Goal: Information Seeking & Learning: Learn about a topic

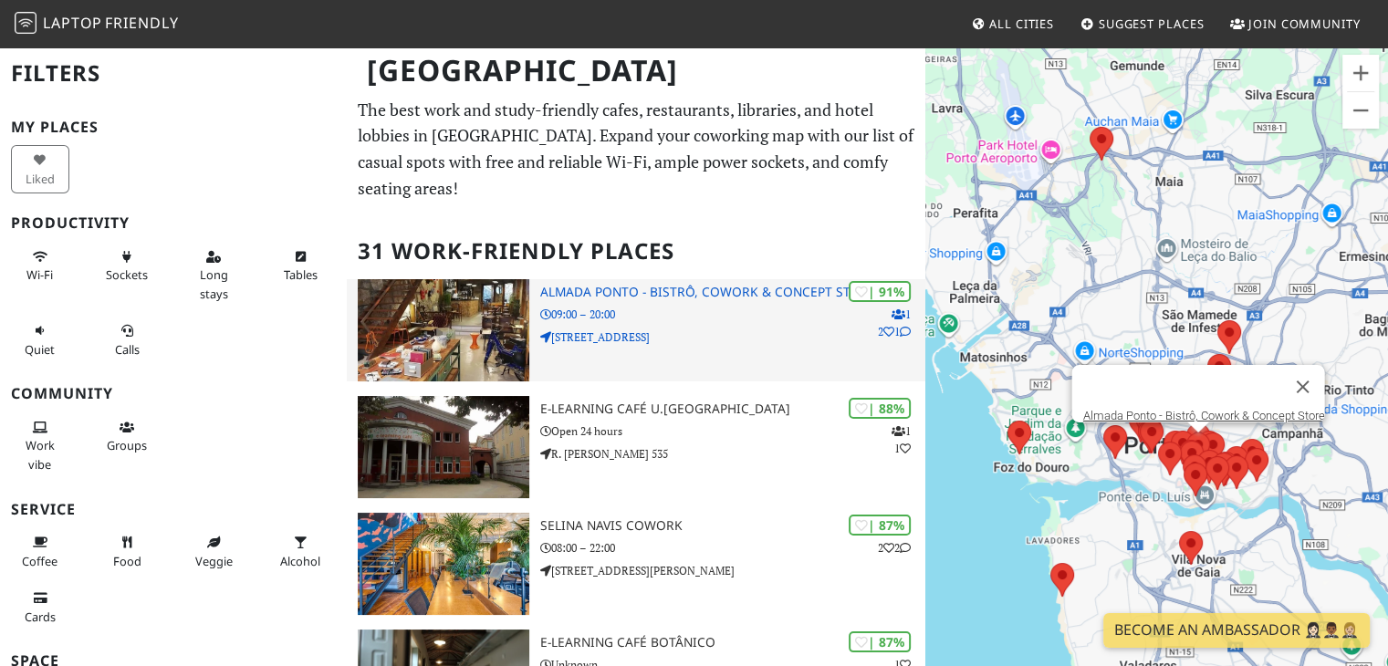
click at [690, 279] on div "| 91% 1 2 1 Almada [GEOGRAPHIC_DATA], Cowork & Concept Store 09:00 – 20:00 [STR…" at bounding box center [733, 330] width 386 height 102
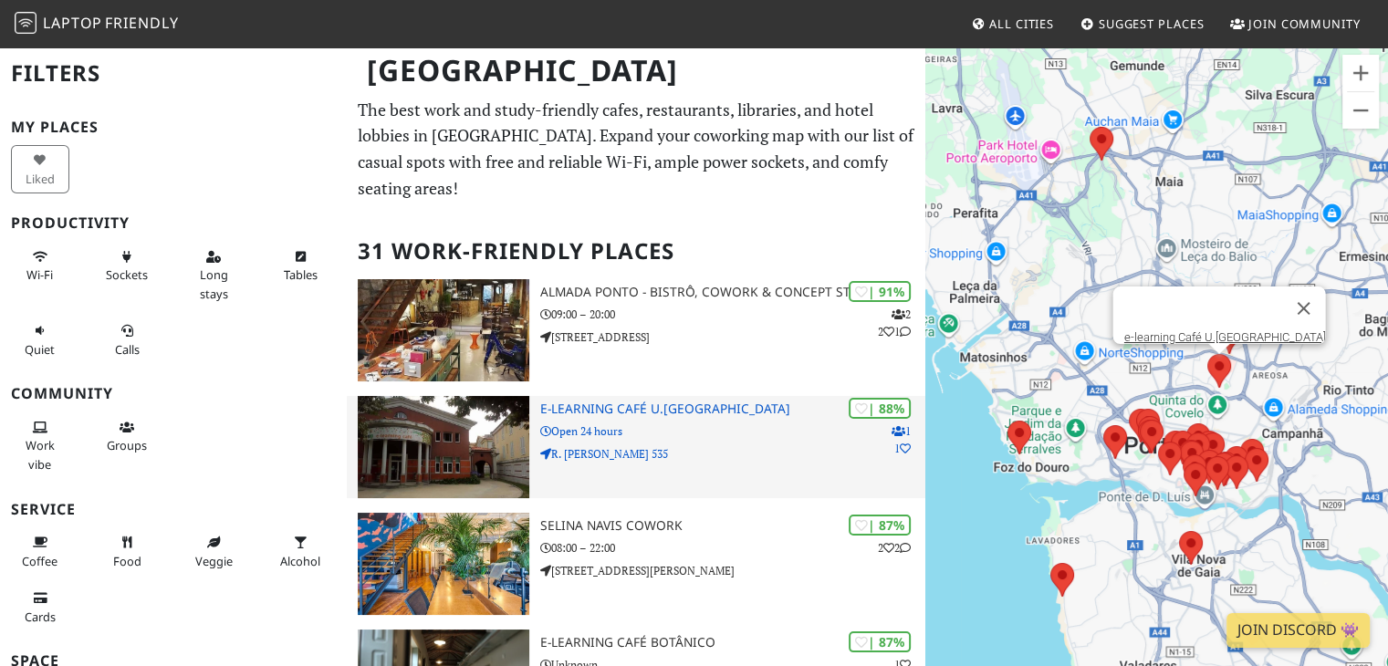
click at [438, 428] on img at bounding box center [443, 447] width 171 height 102
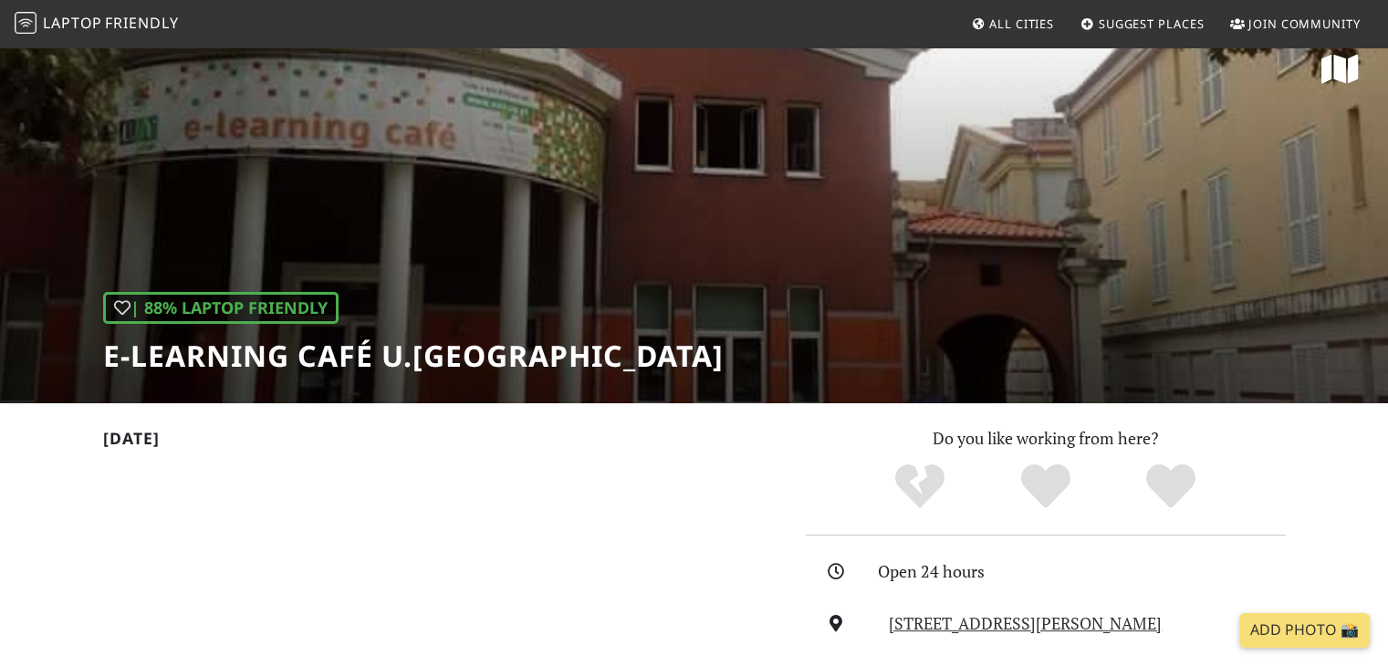
scroll to position [30, 0]
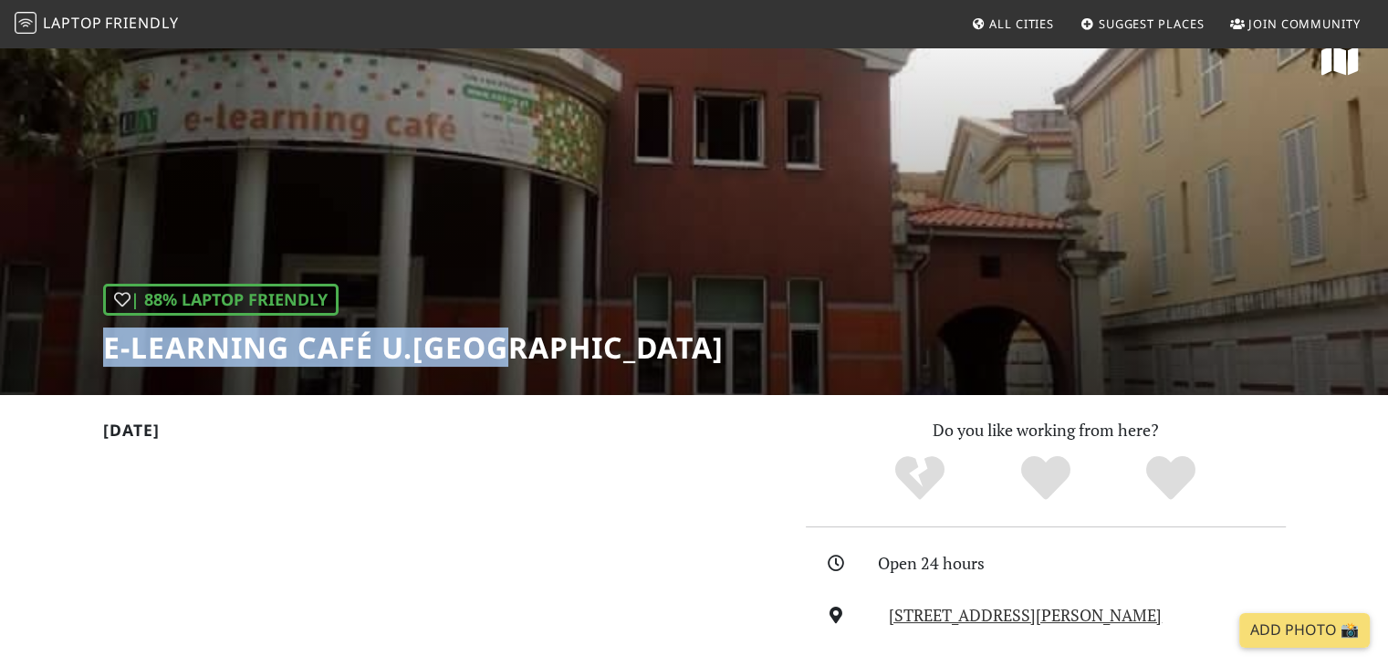
drag, startPoint x: 540, startPoint y: 354, endPoint x: 88, endPoint y: 373, distance: 453.0
click at [88, 373] on div "| 88% Laptop Friendly e-learning Café U.Porto" at bounding box center [694, 206] width 1388 height 380
copy h1 "e-learning Café U.[GEOGRAPHIC_DATA]"
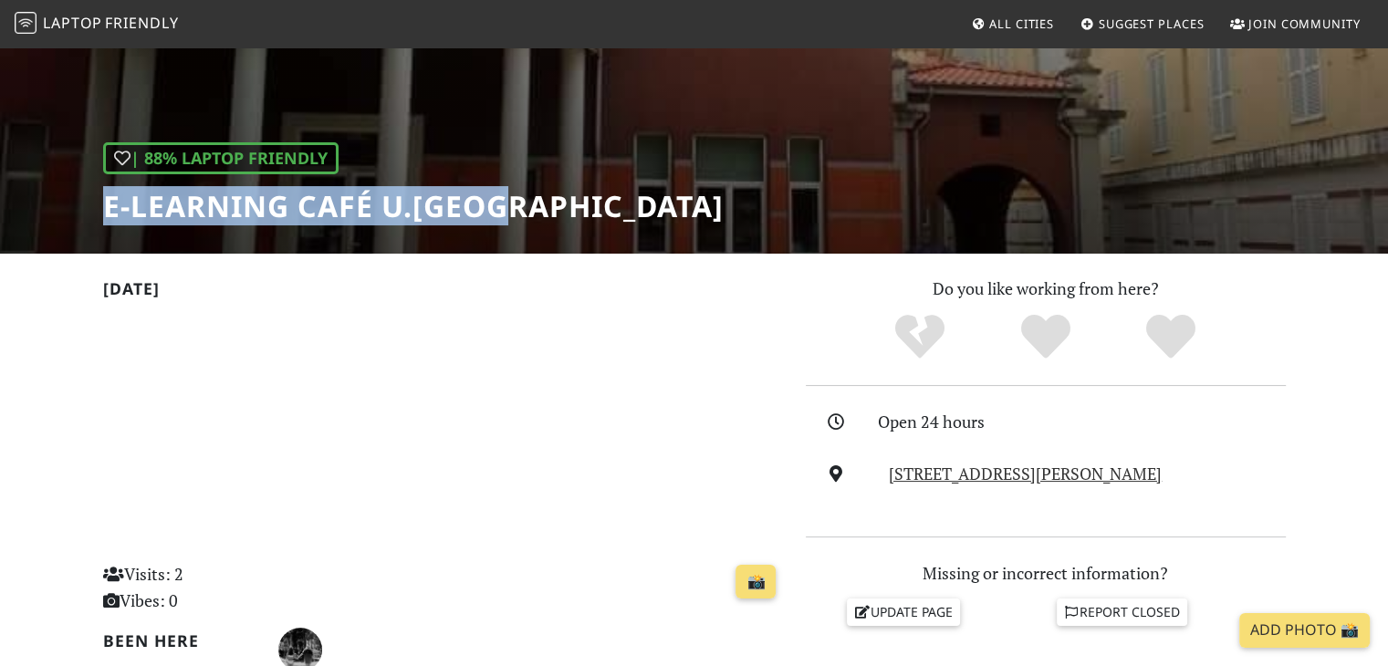
scroll to position [110, 0]
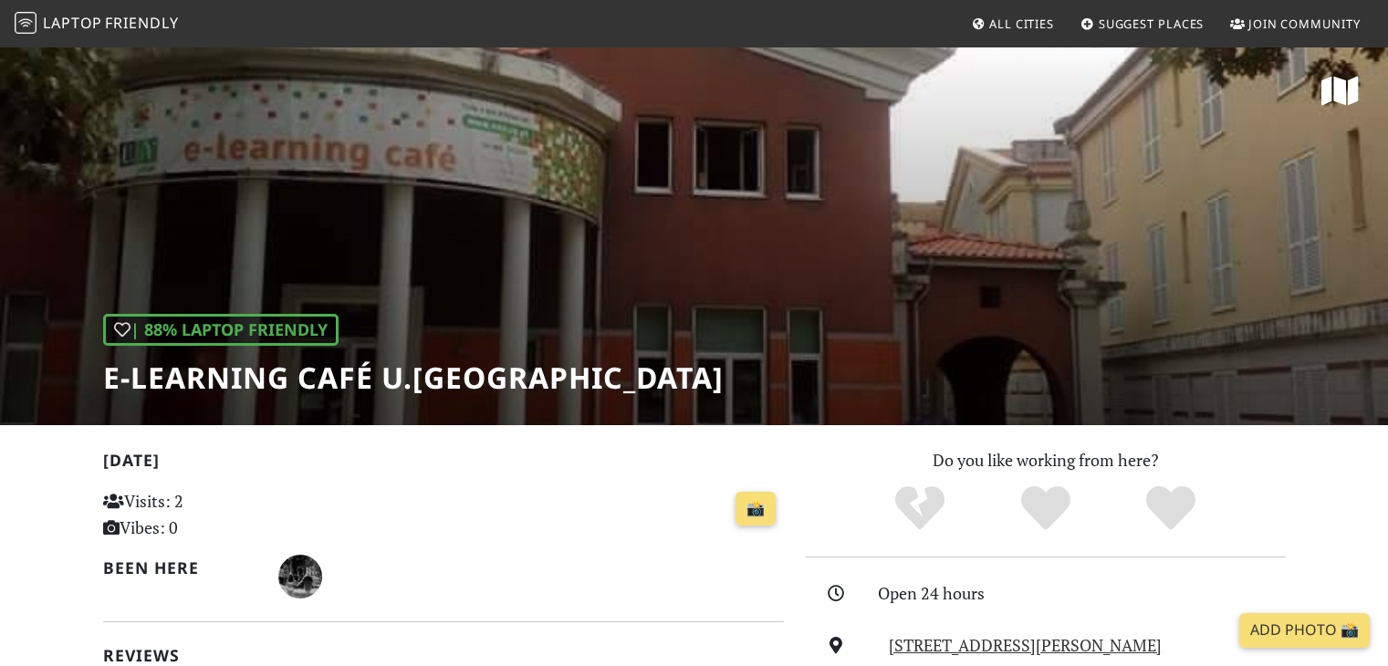
scroll to position [110, 0]
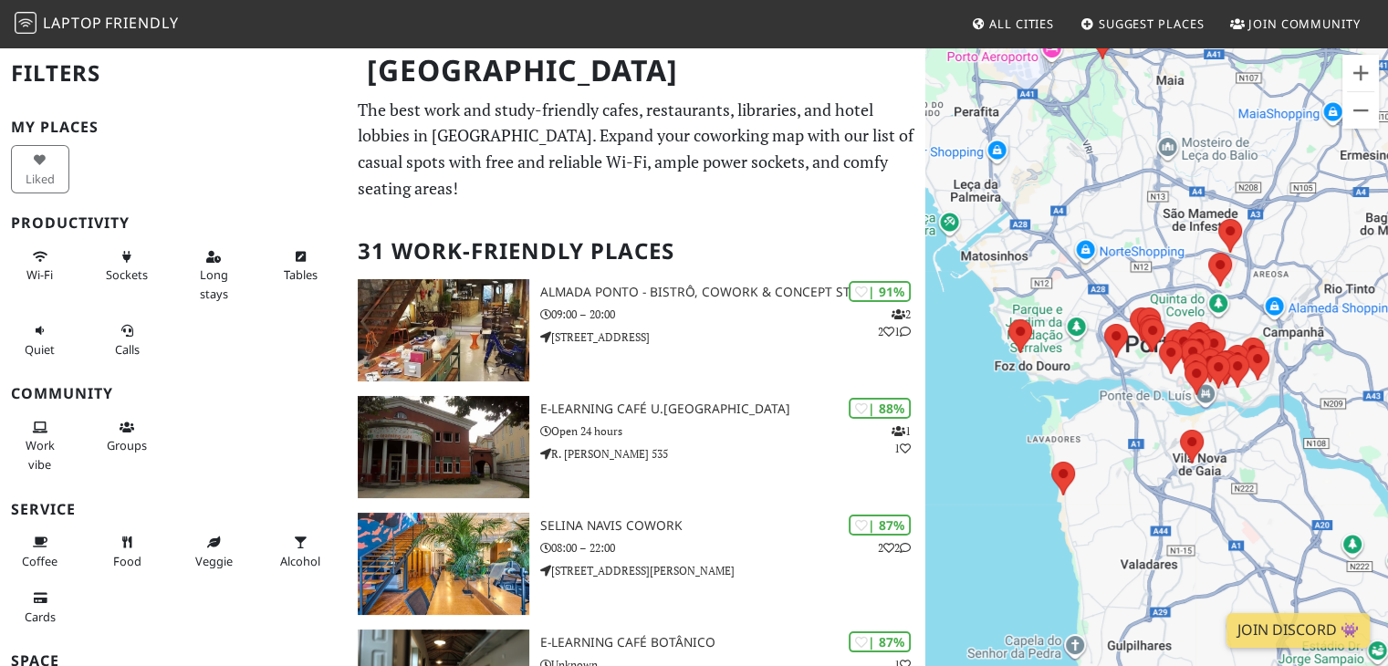
drag, startPoint x: 1097, startPoint y: 504, endPoint x: 1066, endPoint y: 386, distance: 121.7
click at [1066, 386] on div "Para iniciar o trajeto, pressione as teclas de seta." at bounding box center [1156, 379] width 463 height 666
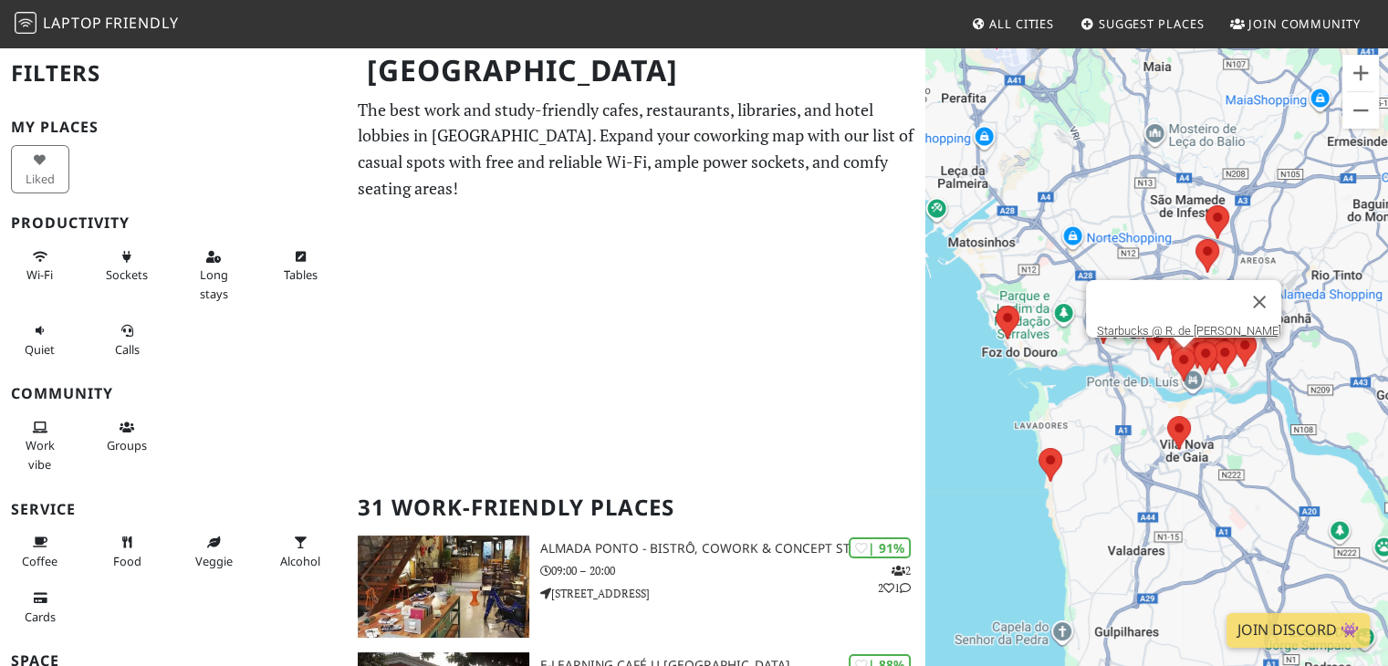
click at [1172, 348] on area at bounding box center [1172, 348] width 0 height 0
click at [1179, 324] on link "Starbucks @ R. de [PERSON_NAME]" at bounding box center [1189, 331] width 184 height 14
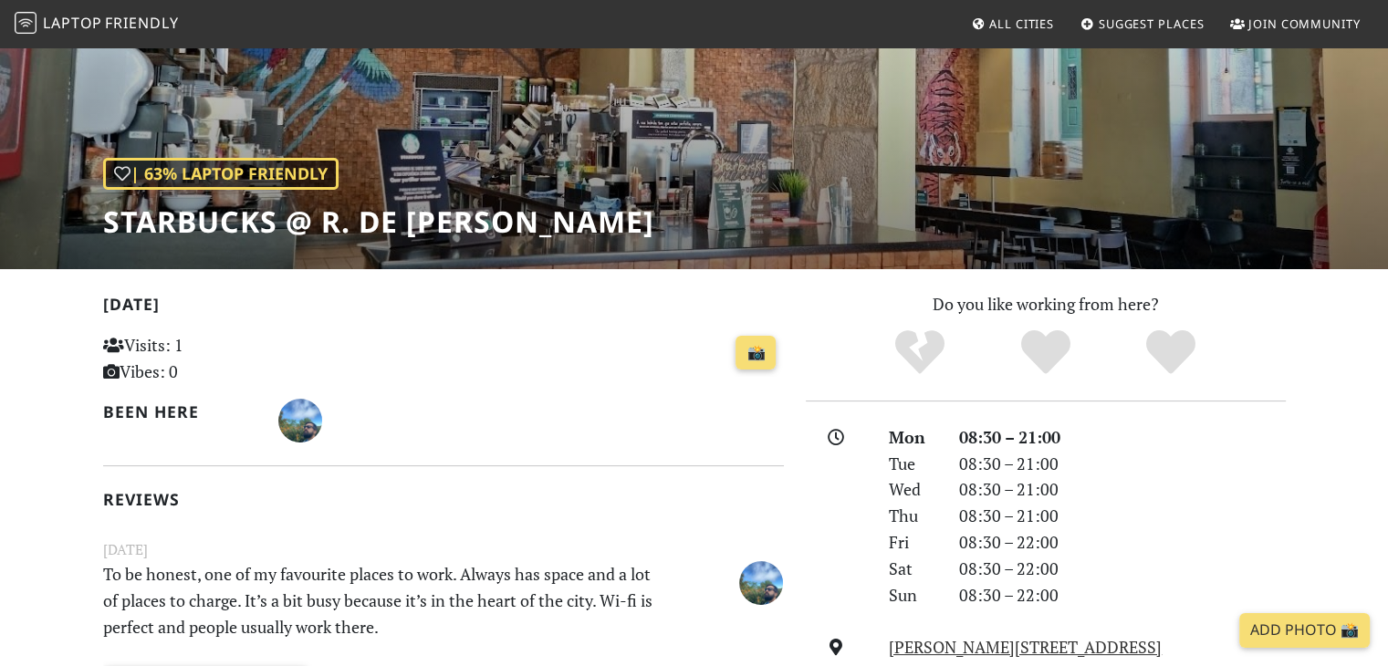
scroll to position [158, 0]
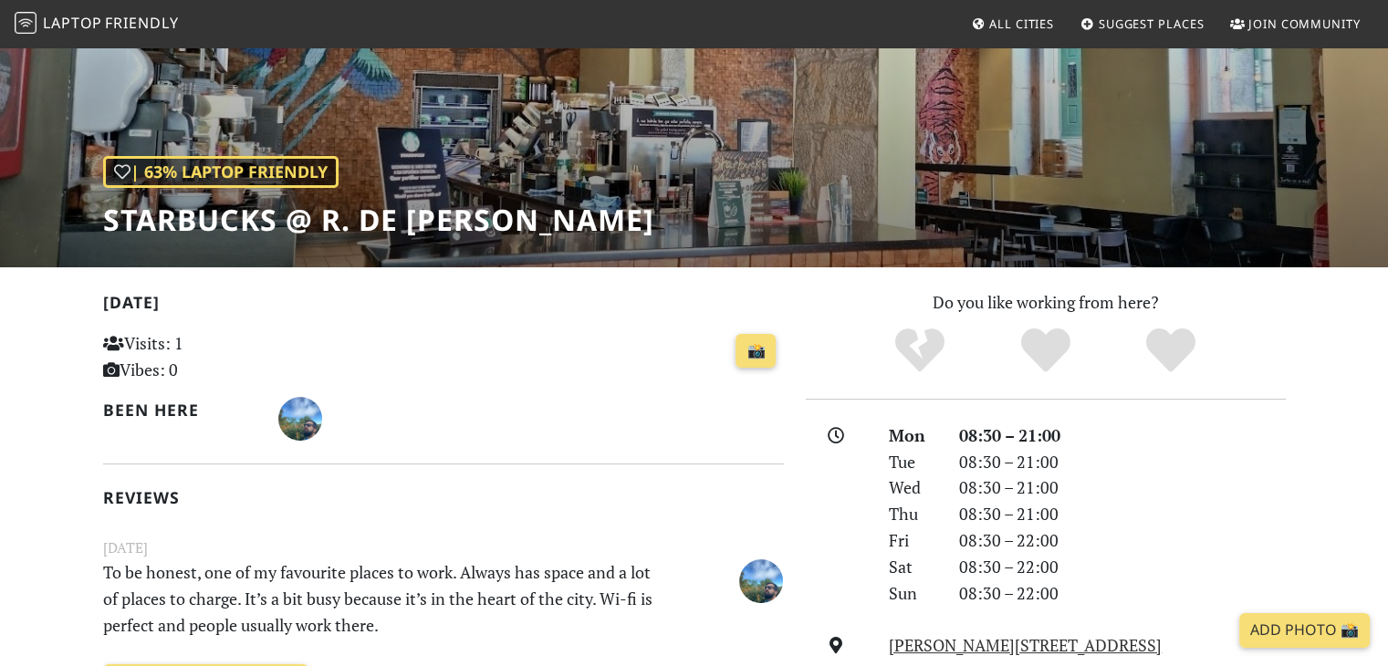
drag, startPoint x: 787, startPoint y: 213, endPoint x: 85, endPoint y: 225, distance: 702.8
click at [85, 225] on div "| 63% Laptop Friendly Starbucks @ R. de [PERSON_NAME]" at bounding box center [694, 78] width 1388 height 380
copy h1 "Starbucks @ R. de [PERSON_NAME]"
click at [600, 308] on h2 "[DATE]" at bounding box center [443, 306] width 681 height 26
drag, startPoint x: 806, startPoint y: 235, endPoint x: 78, endPoint y: 231, distance: 728.2
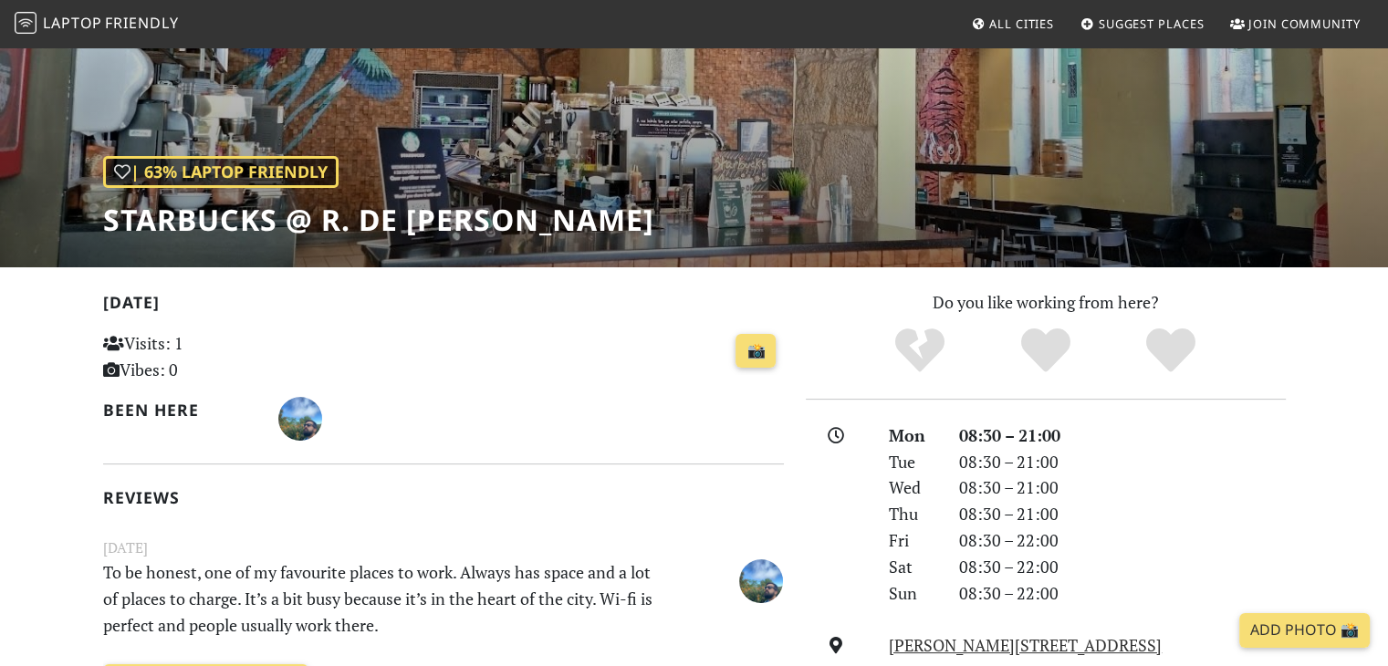
click at [78, 231] on div "| 63% Laptop Friendly Starbucks @ R. de [PERSON_NAME]" at bounding box center [694, 78] width 1388 height 380
copy h1 "Starbucks @ R. de [PERSON_NAME]"
